Goal: Information Seeking & Learning: Learn about a topic

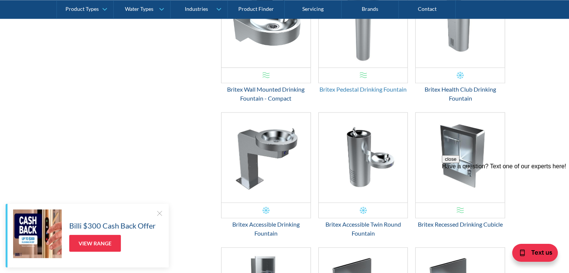
scroll to position [1160, 0]
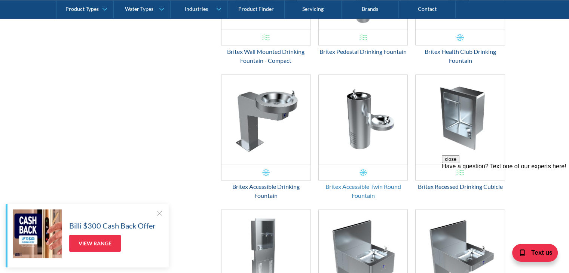
click at [365, 187] on div "Britex Accessible Twin Round Fountain" at bounding box center [363, 191] width 90 height 18
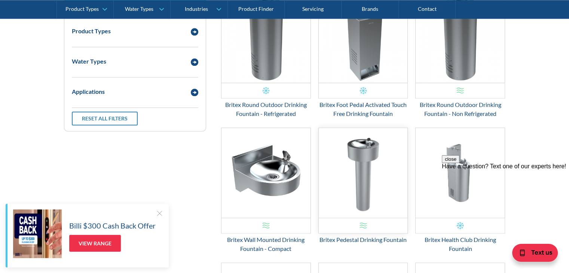
scroll to position [935, 0]
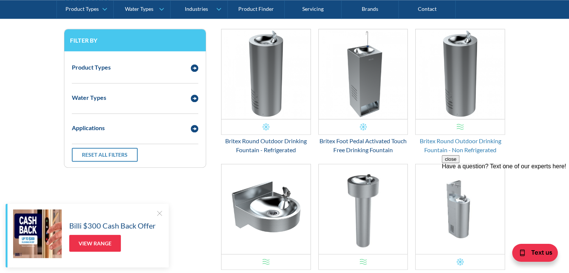
click at [465, 146] on div "Britex Round Outdoor Drinking Fountain - Non Refrigerated" at bounding box center [460, 146] width 90 height 18
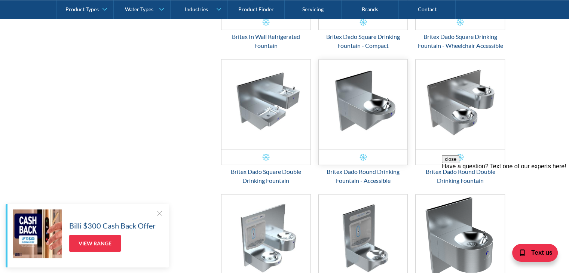
scroll to position [1459, 0]
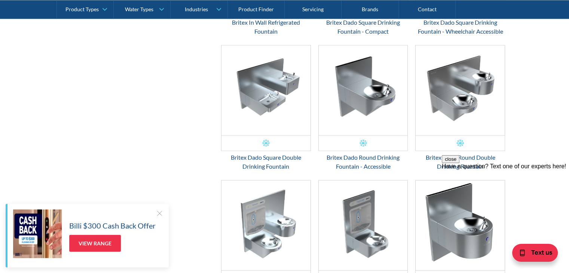
click at [459, 159] on div "close Have a question? Text one of our experts here!" at bounding box center [505, 200] width 127 height 90
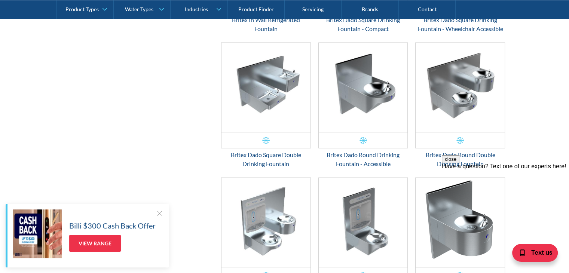
scroll to position [1384, 0]
